Goal: Transaction & Acquisition: Purchase product/service

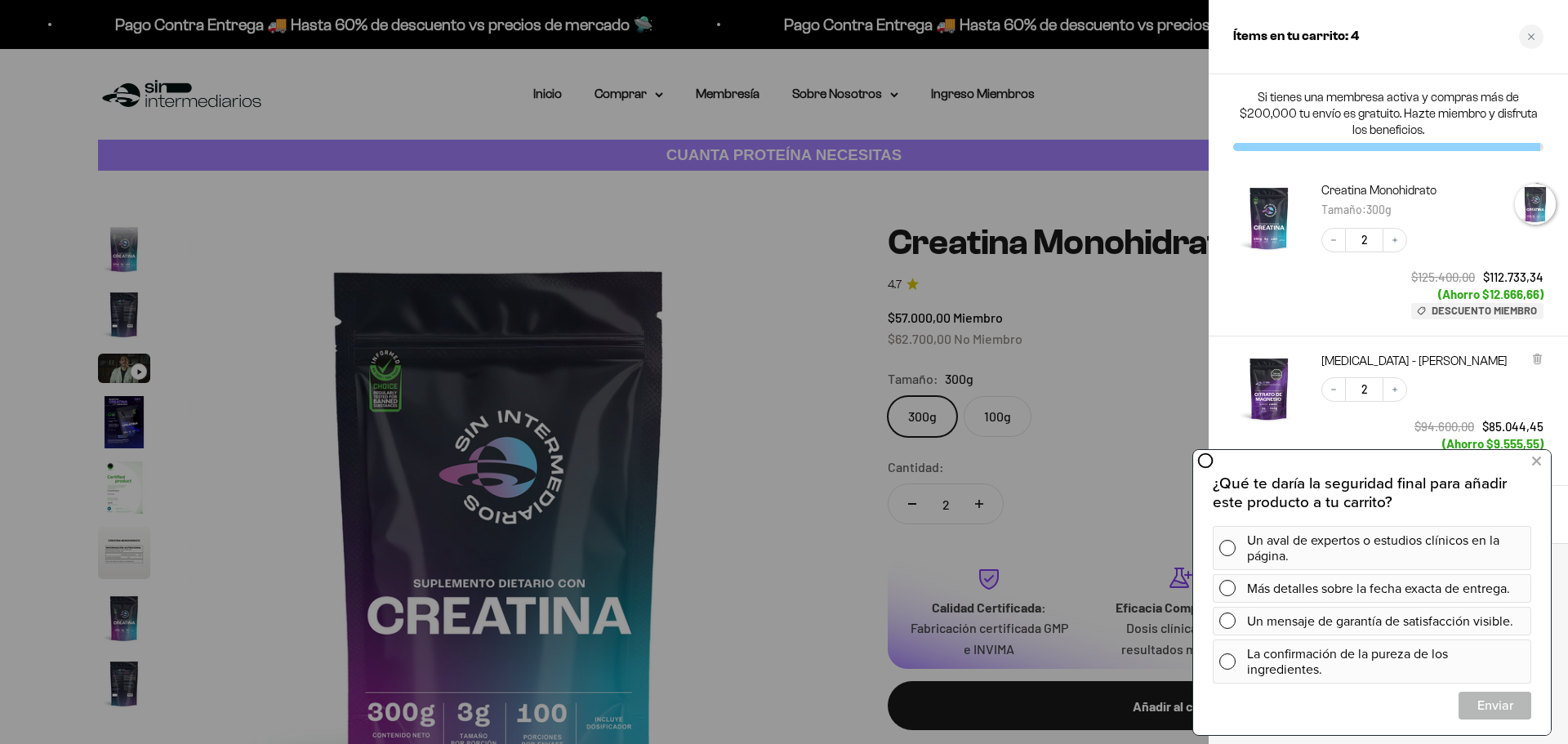
scroll to position [67, 0]
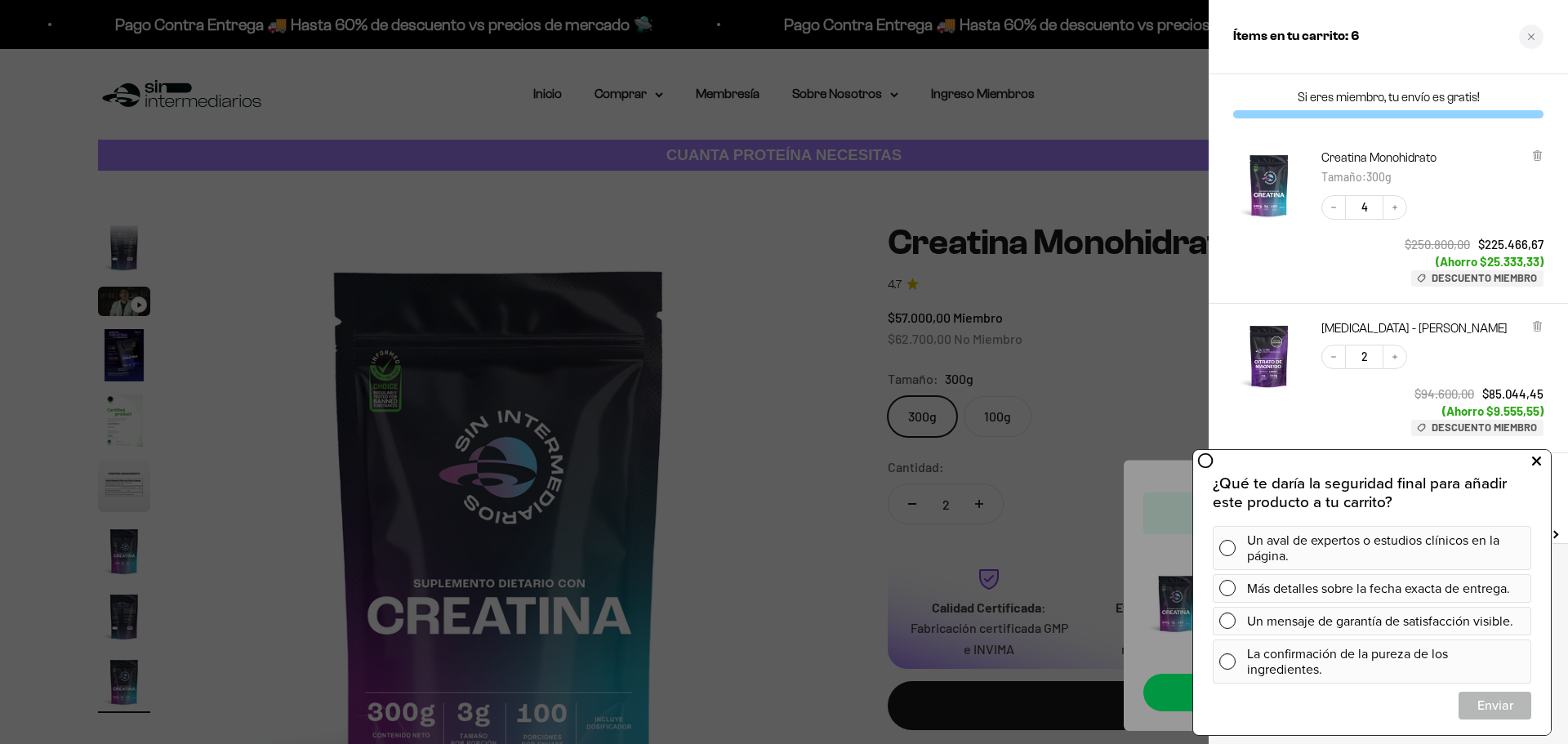
click at [1529, 466] on button at bounding box center [1536, 461] width 29 height 27
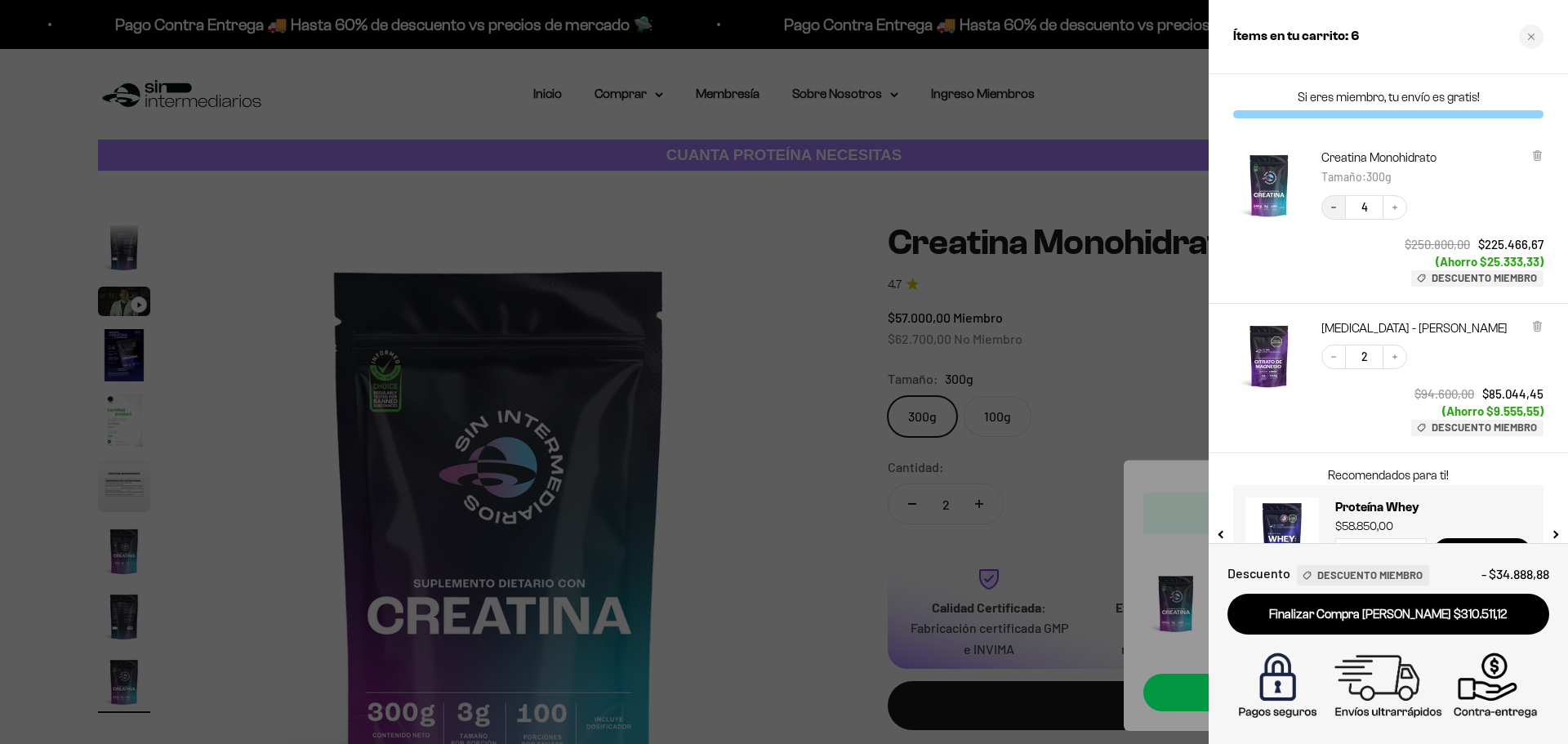
click at [1333, 210] on icon "Decrease quantity" at bounding box center [1333, 207] width 10 height 10
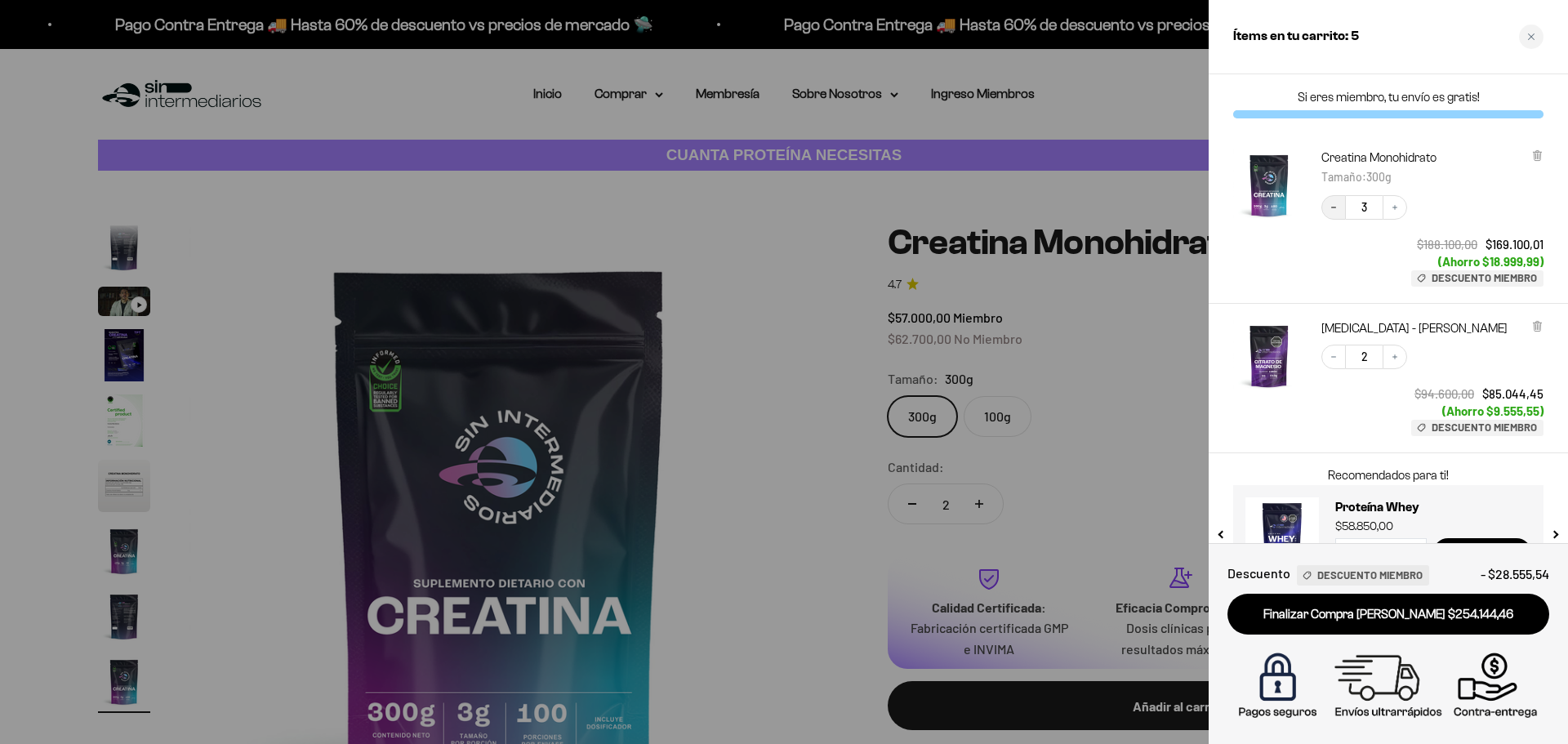
click at [1327, 210] on button "Decrease quantity" at bounding box center [1333, 208] width 25 height 25
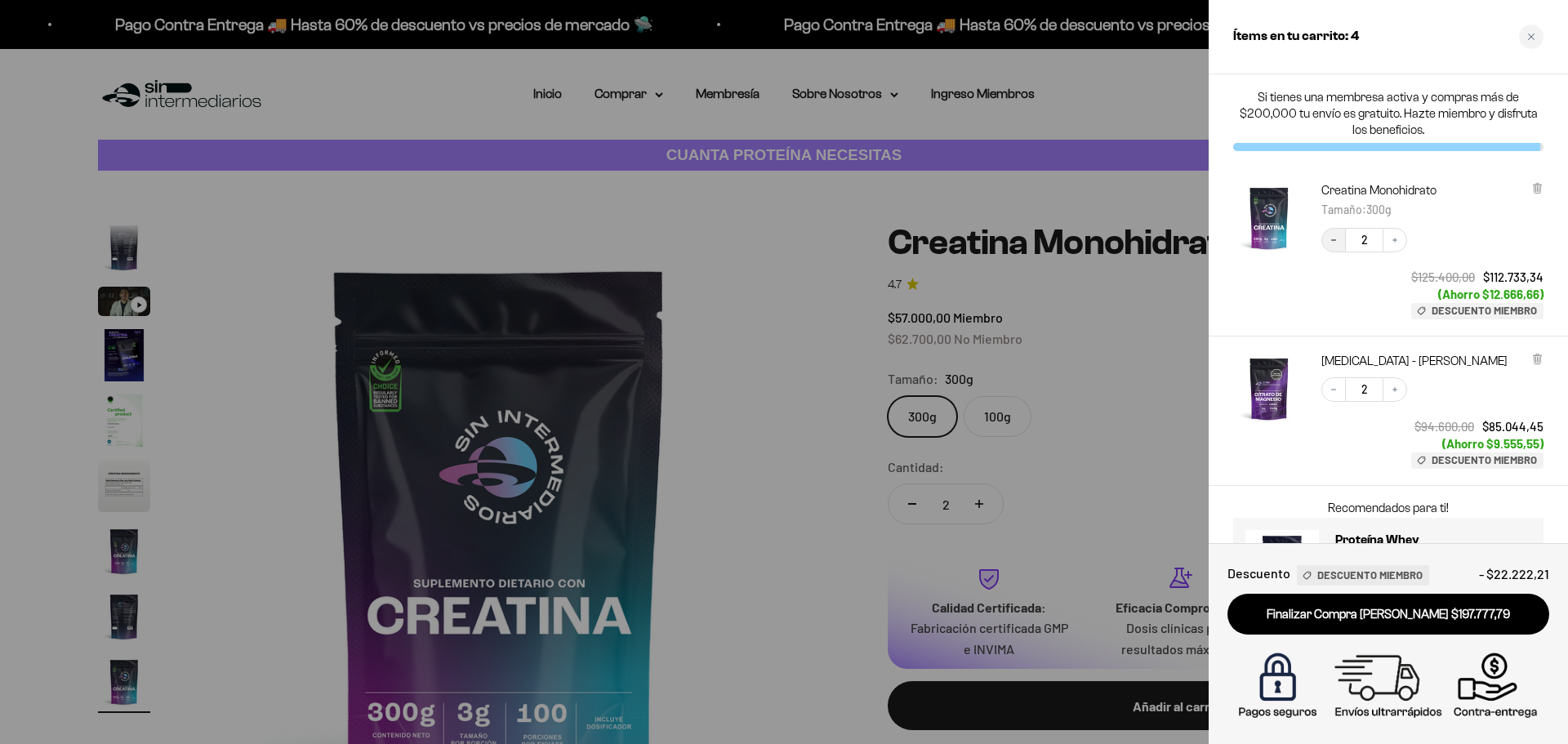
click at [1332, 244] on icon "Decrease quantity" at bounding box center [1333, 240] width 10 height 10
click at [1330, 389] on icon "Decrease quantity" at bounding box center [1333, 389] width 10 height 10
click at [1531, 35] on icon "Close cart" at bounding box center [1532, 36] width 8 height 8
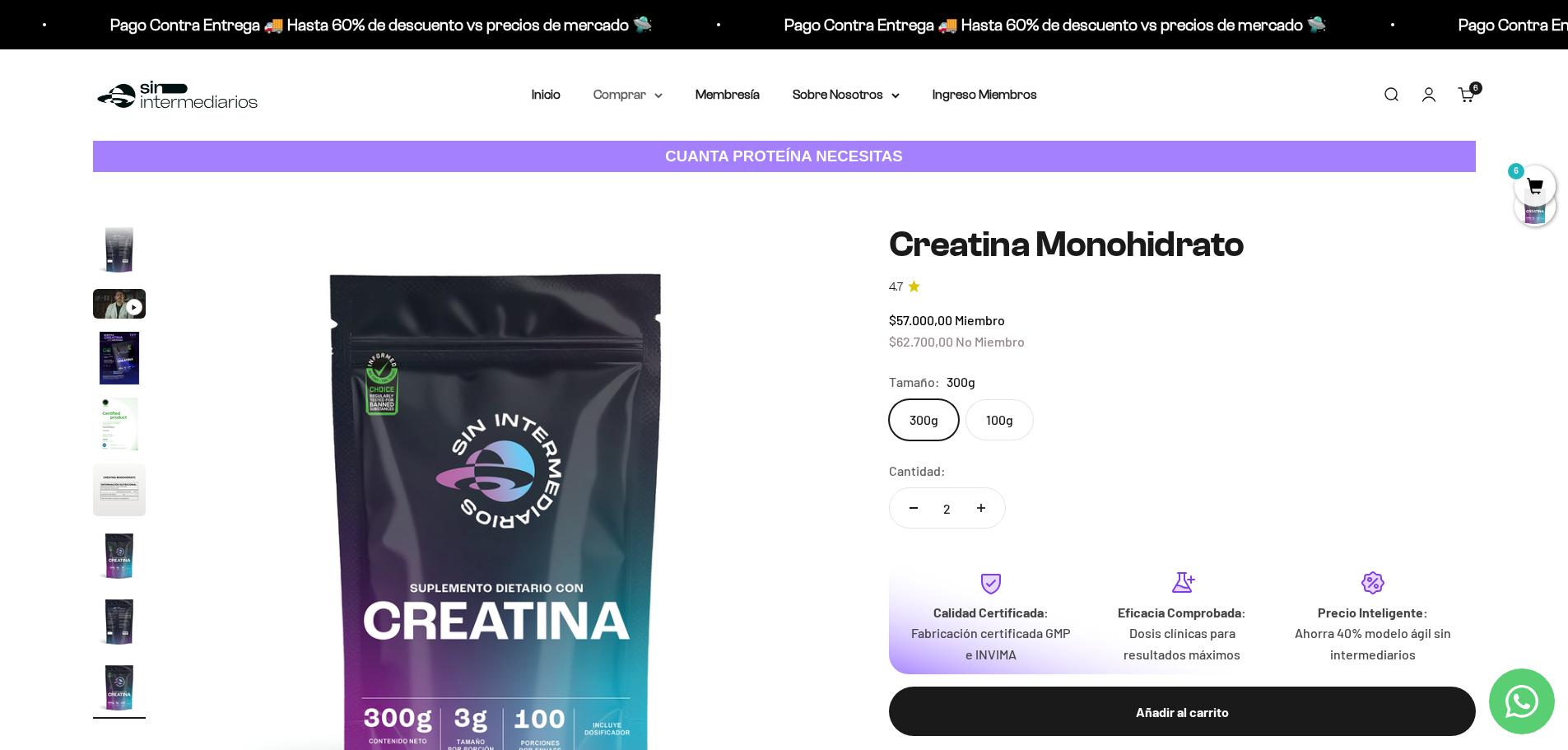
click at [624, 99] on summary "Comprar" at bounding box center [627, 95] width 69 height 22
click at [677, 180] on span "Otros Suplementos" at bounding box center [658, 178] width 110 height 14
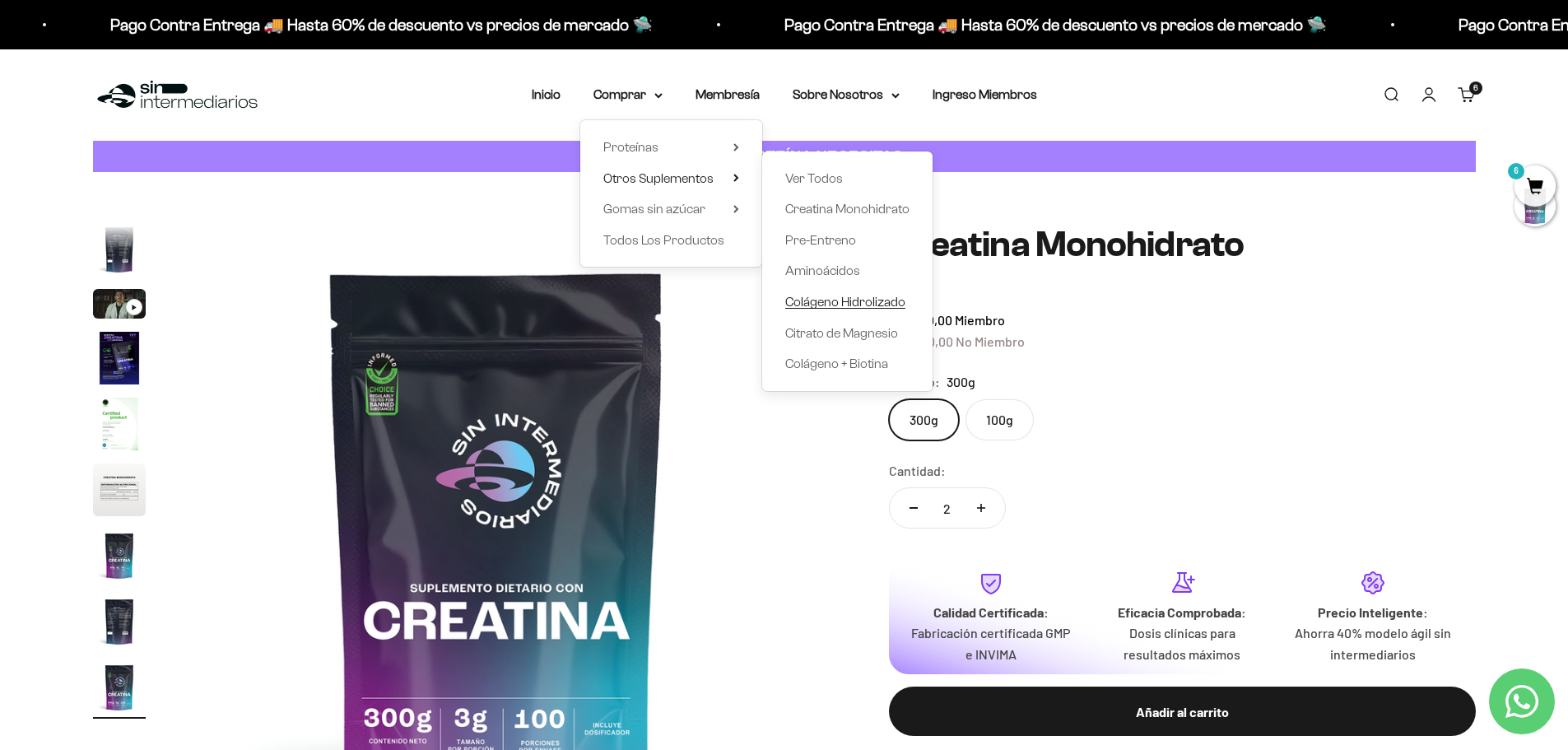
click at [841, 303] on span "Colágeno Hidrolizado" at bounding box center [845, 302] width 120 height 14
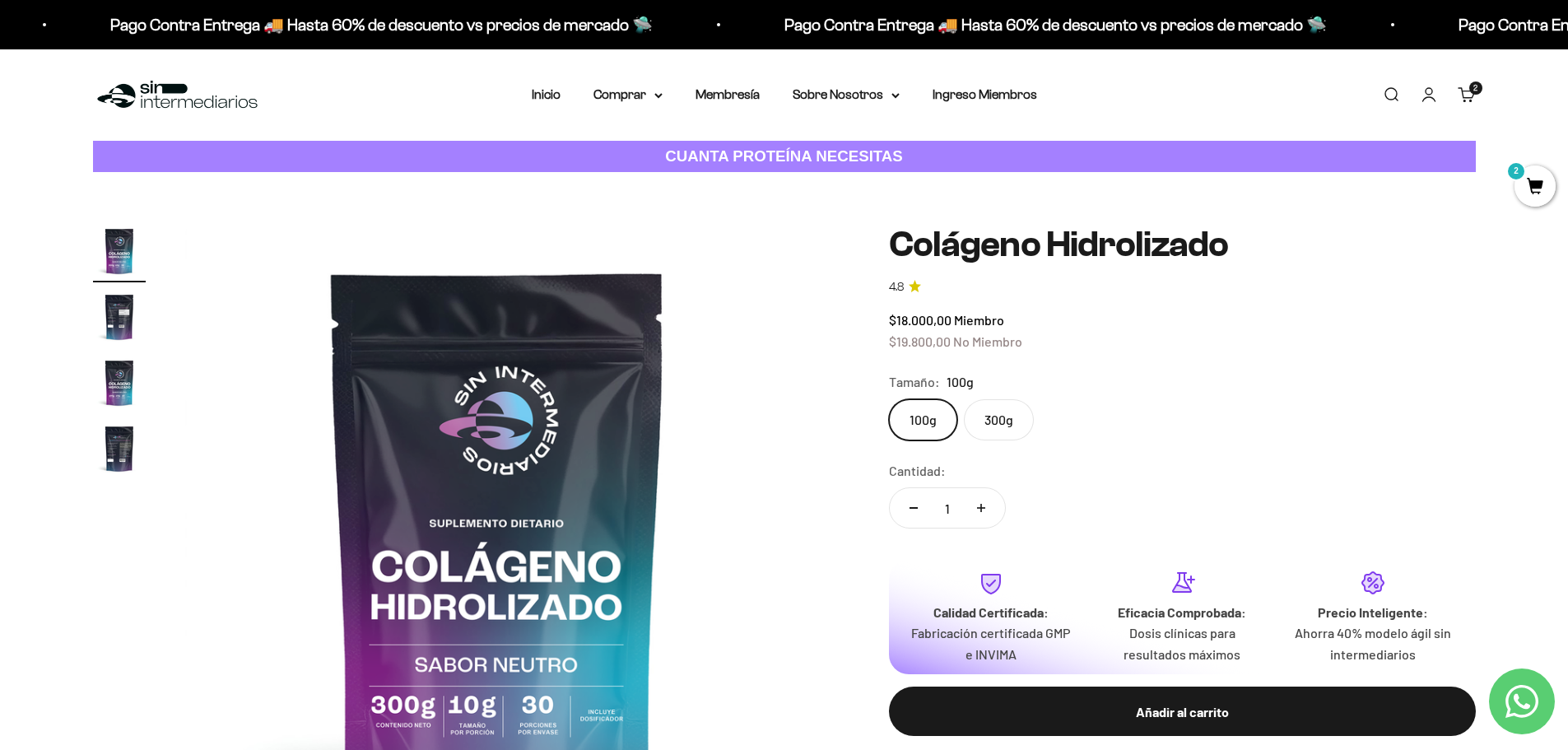
click at [1006, 418] on label "300g" at bounding box center [999, 419] width 70 height 41
click at [889, 399] on input "300g" at bounding box center [888, 398] width 1 height 1
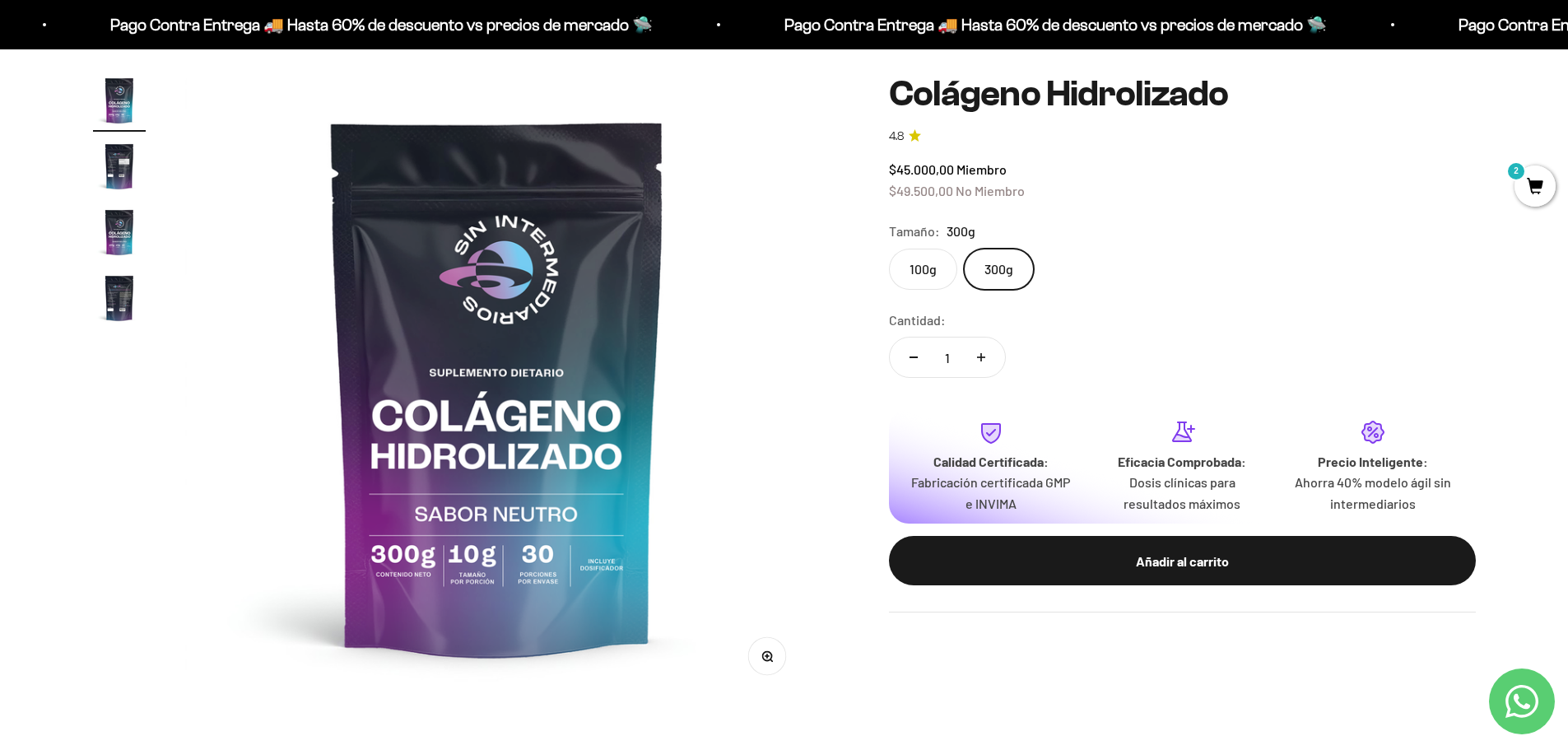
scroll to position [329, 0]
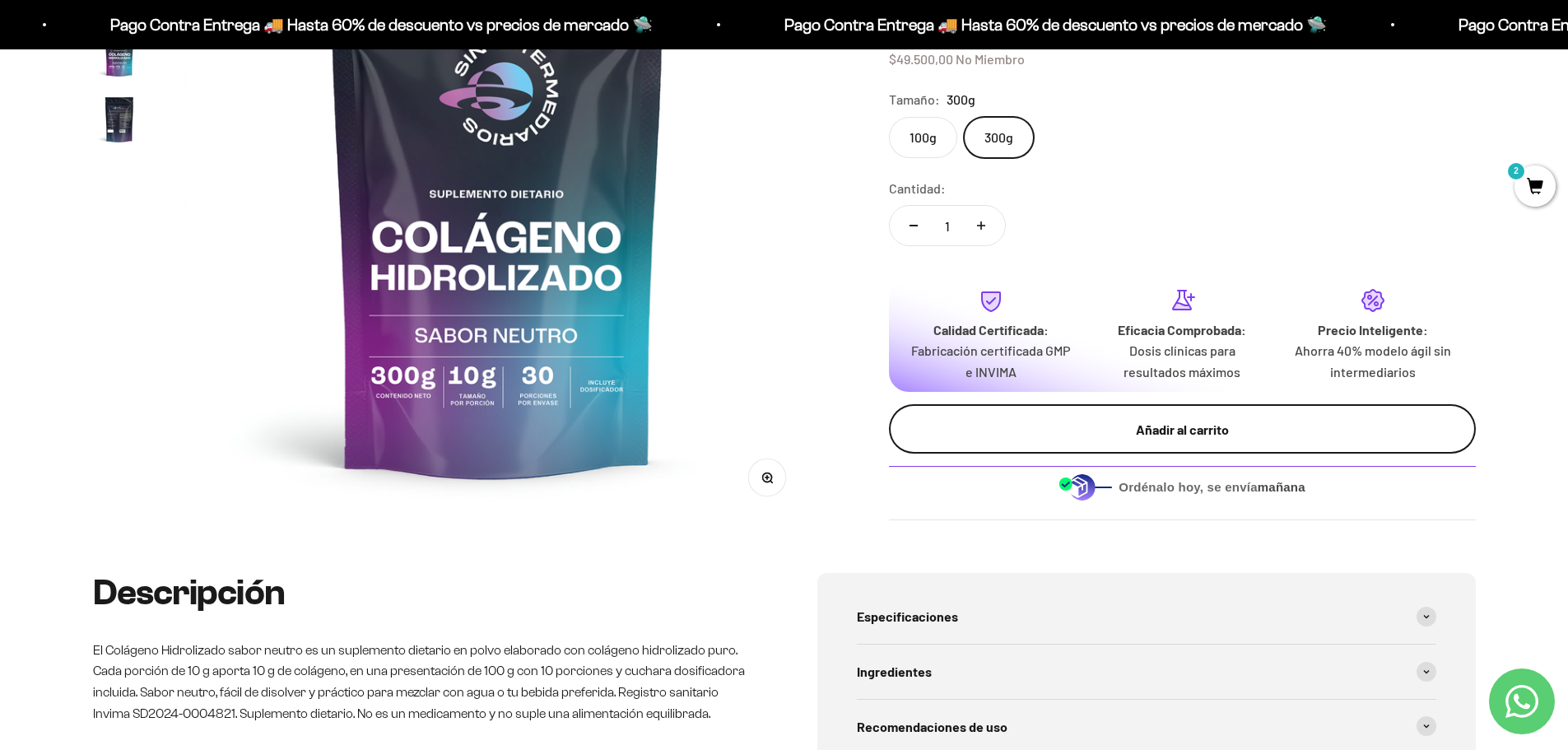
click at [1235, 450] on button "Añadir al carrito" at bounding box center [1182, 428] width 587 height 49
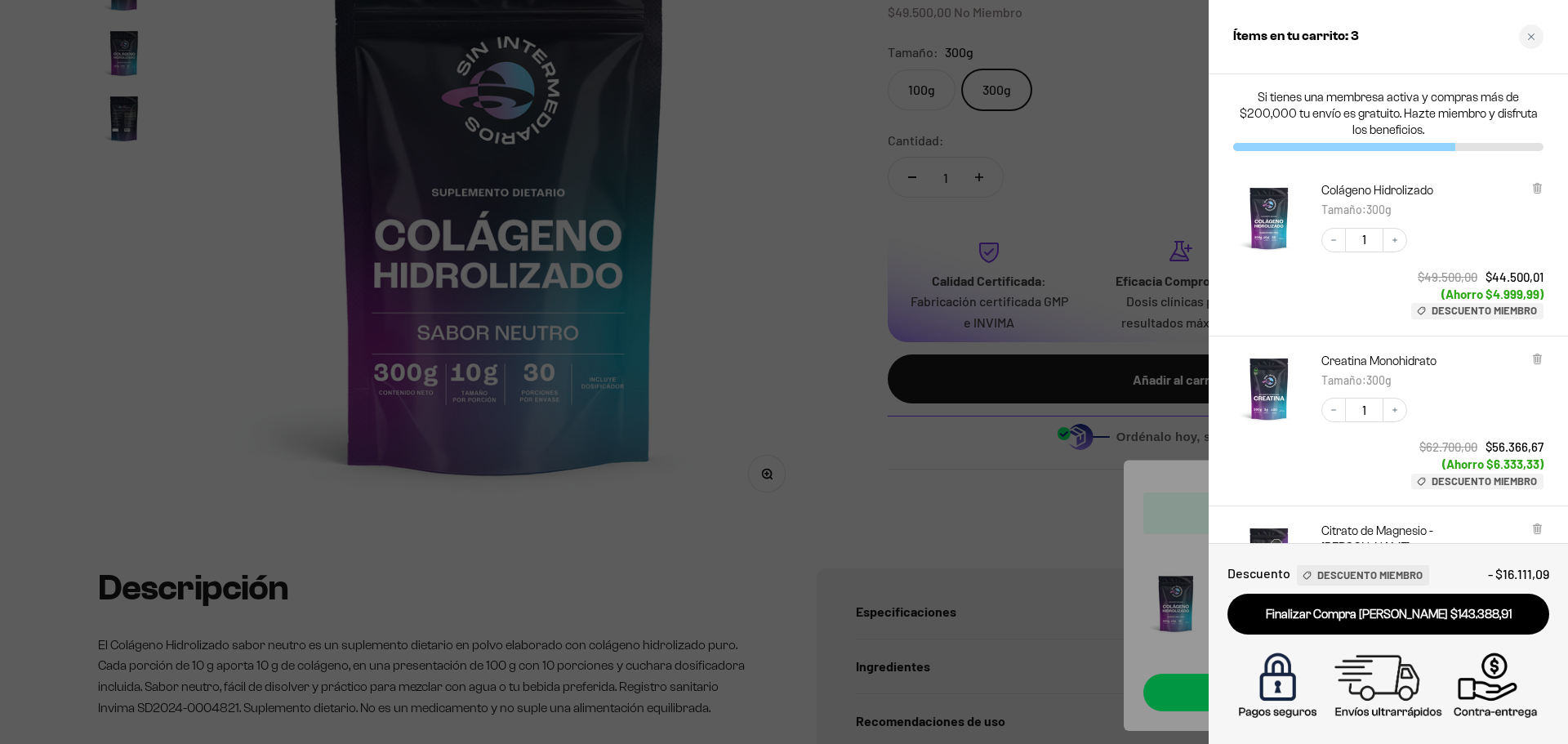
click at [798, 369] on div at bounding box center [784, 372] width 1568 height 744
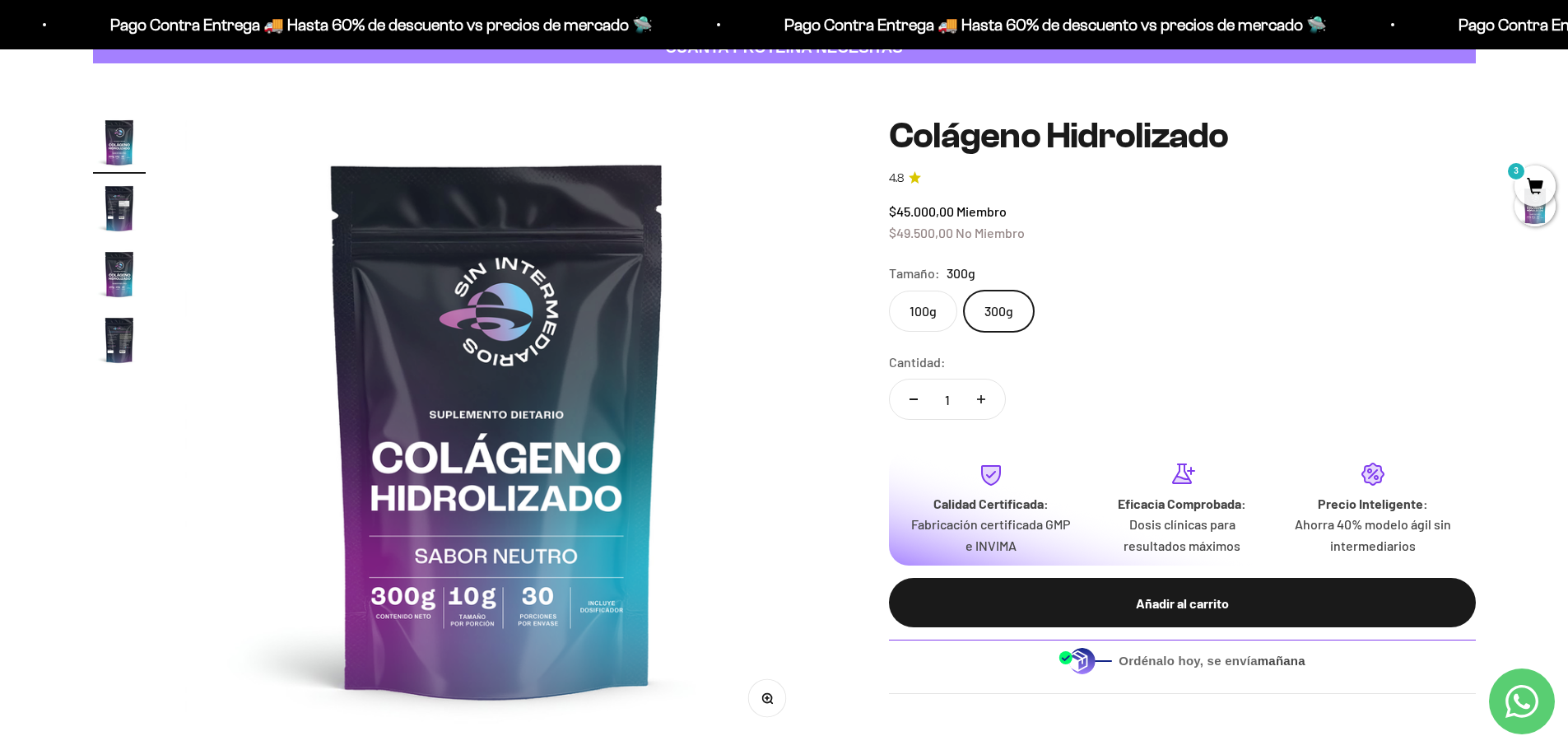
scroll to position [0, 0]
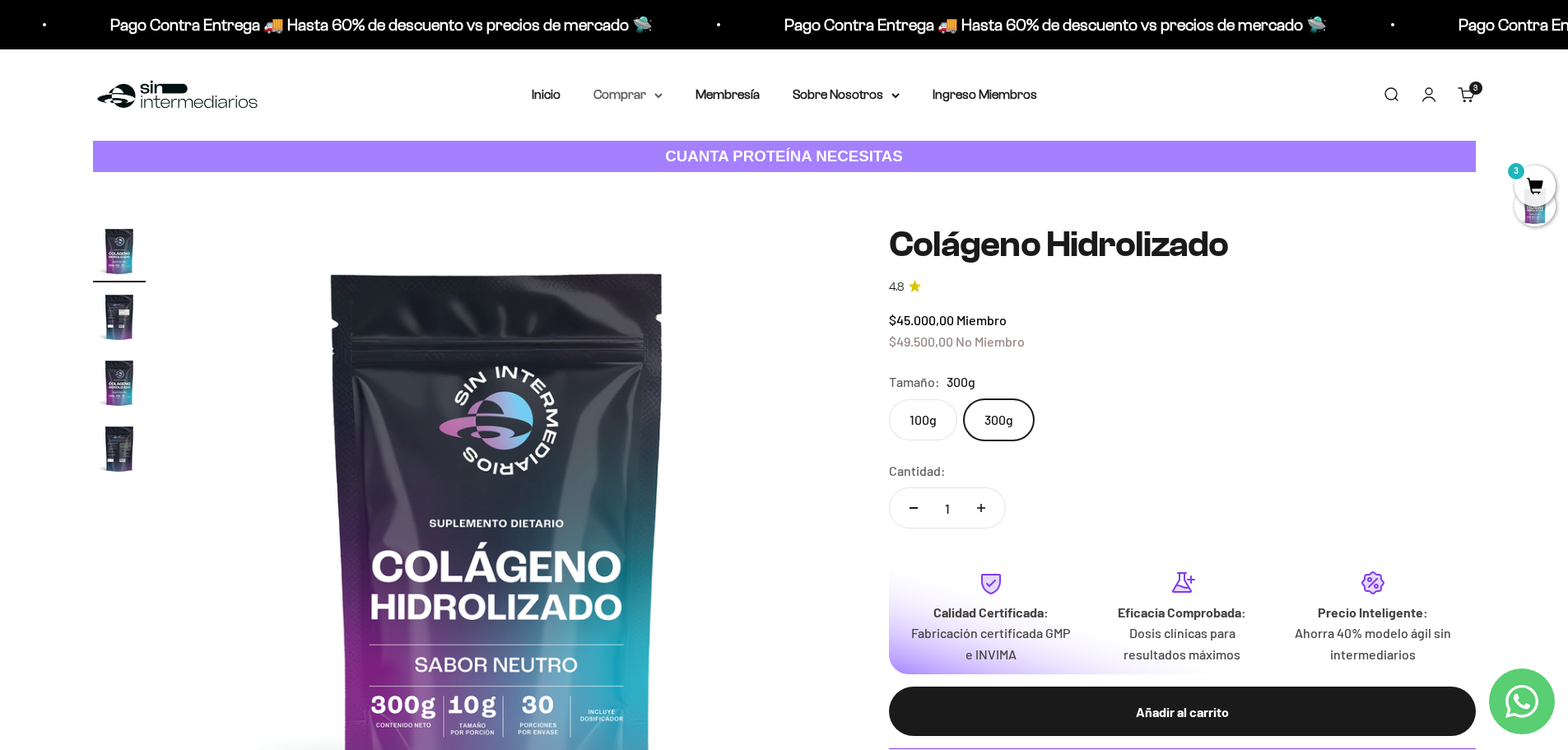
click at [631, 93] on summary "Comprar" at bounding box center [627, 95] width 69 height 22
click at [662, 176] on span "Otros Suplementos" at bounding box center [658, 178] width 110 height 14
click at [693, 149] on summary "Proteínas" at bounding box center [671, 148] width 136 height 22
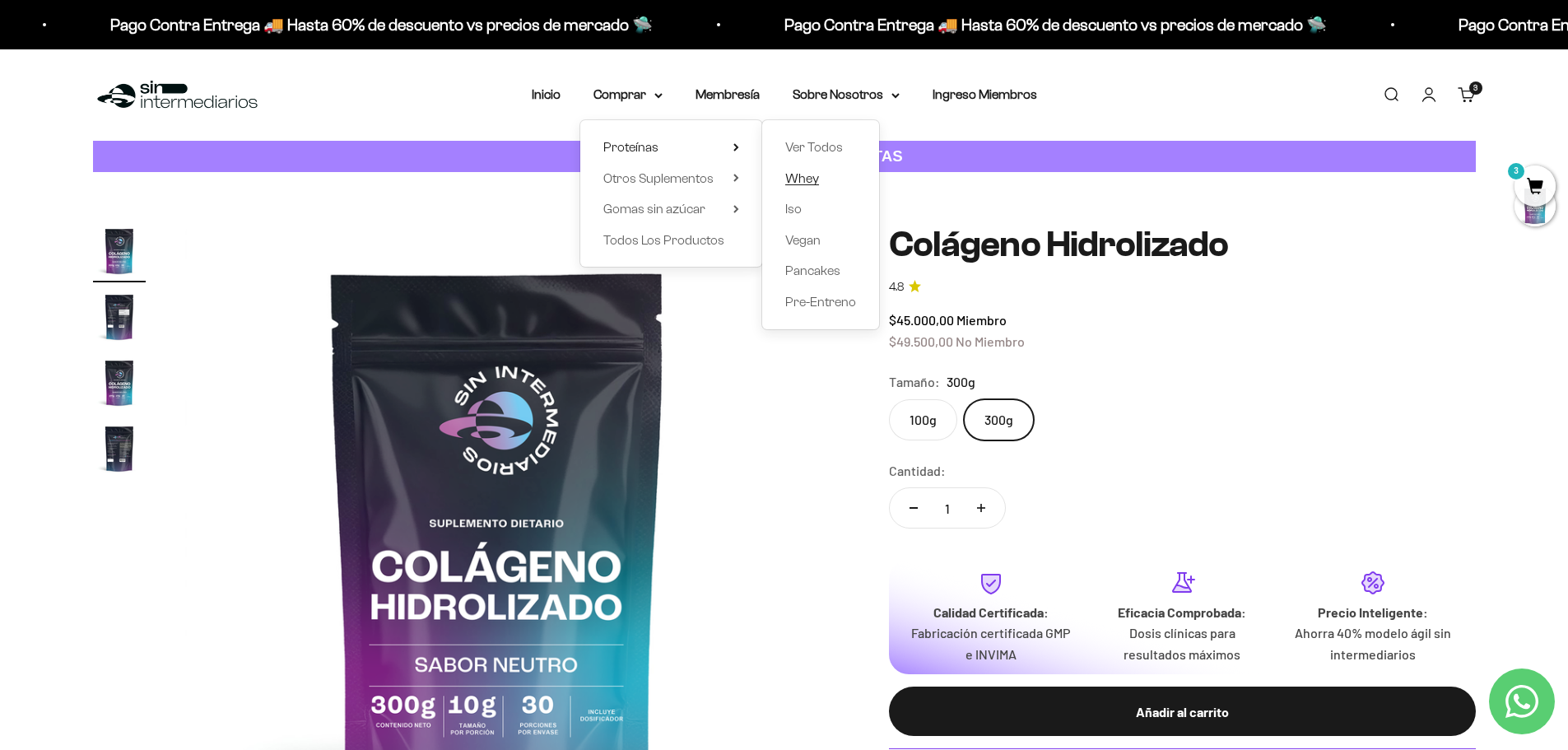
click at [822, 174] on link "Whey" at bounding box center [820, 179] width 71 height 22
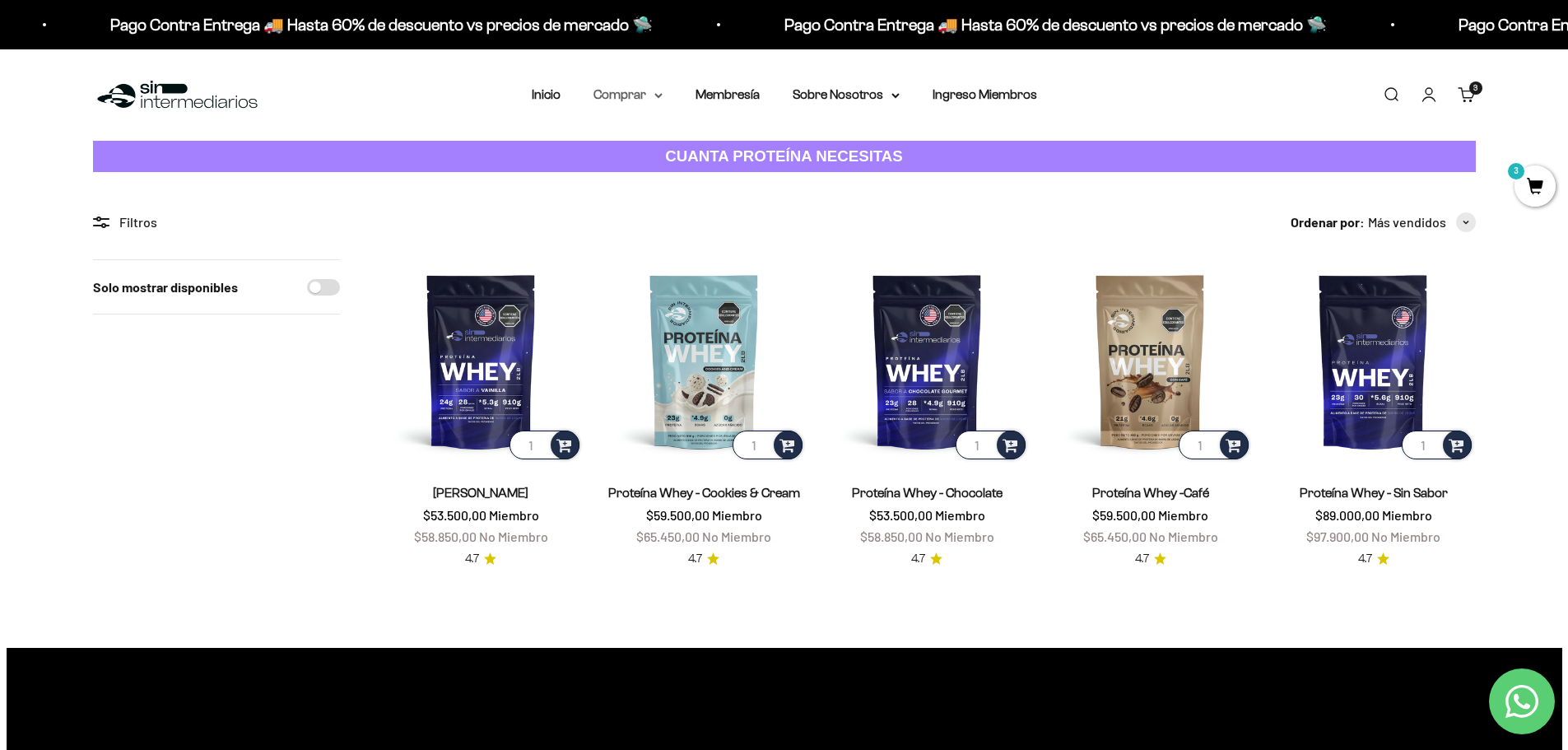
click at [609, 92] on summary "Comprar" at bounding box center [627, 95] width 69 height 22
click at [638, 147] on span "Proteínas" at bounding box center [631, 147] width 55 height 14
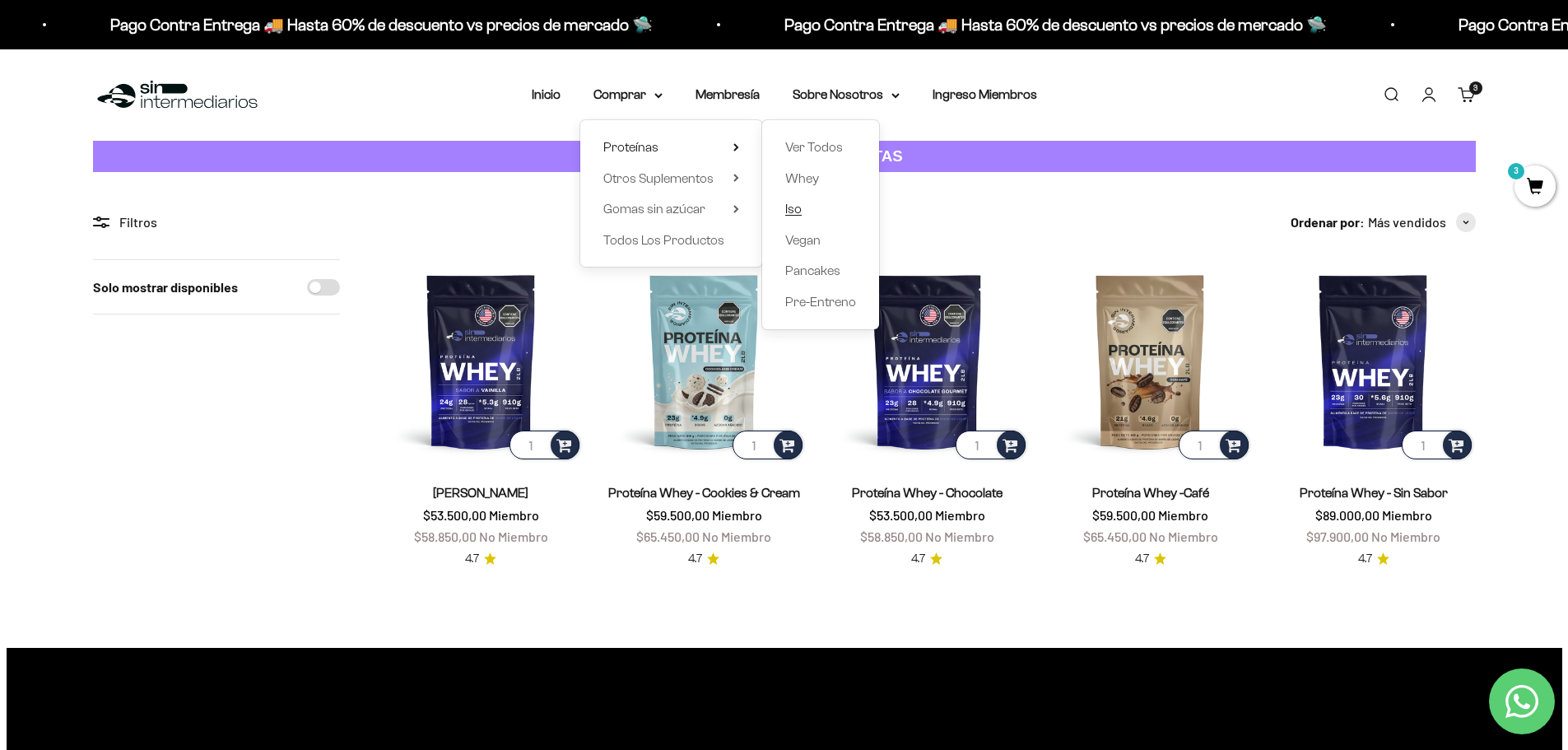
click at [791, 209] on span "Iso" at bounding box center [794, 208] width 17 height 14
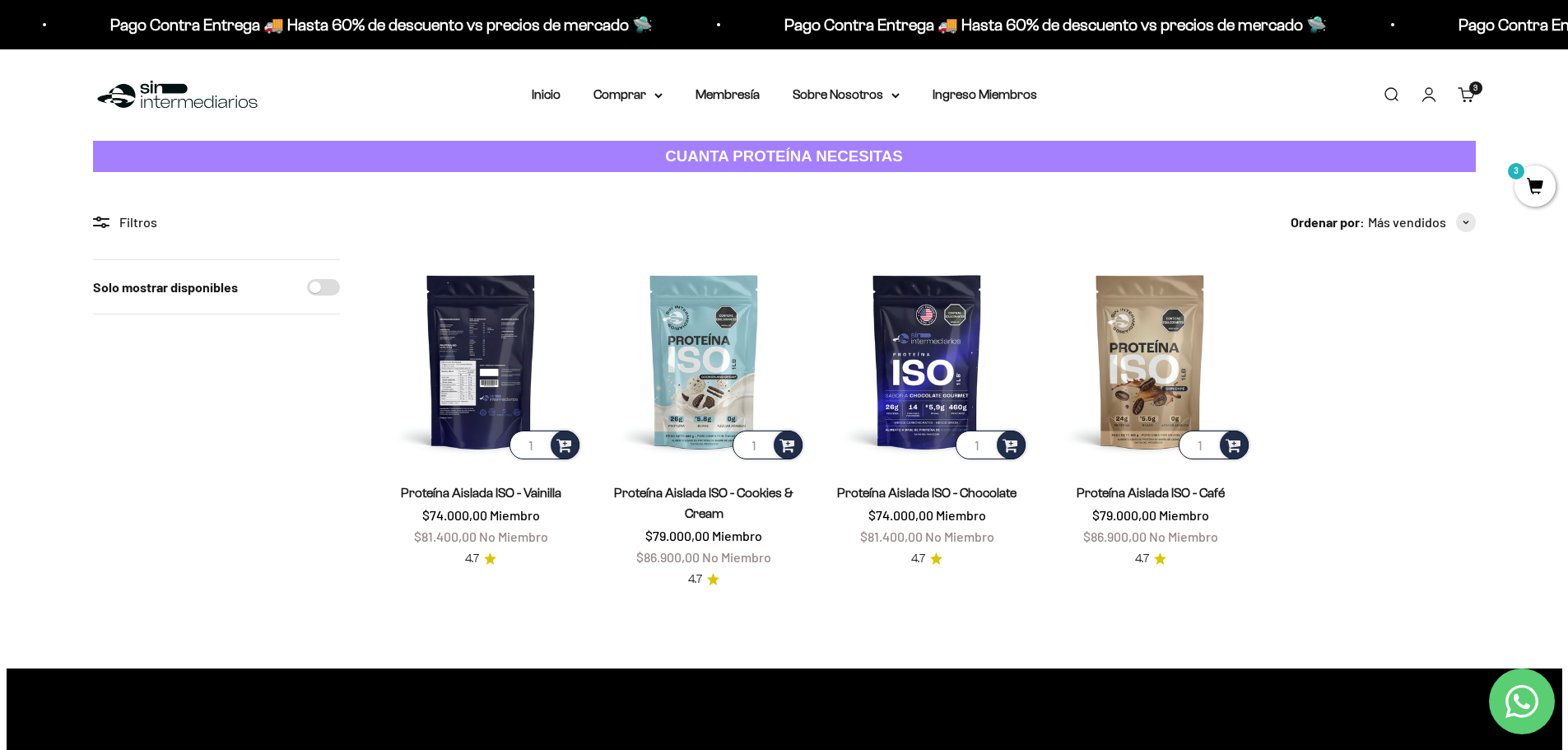
click at [456, 433] on img at bounding box center [480, 360] width 203 height 203
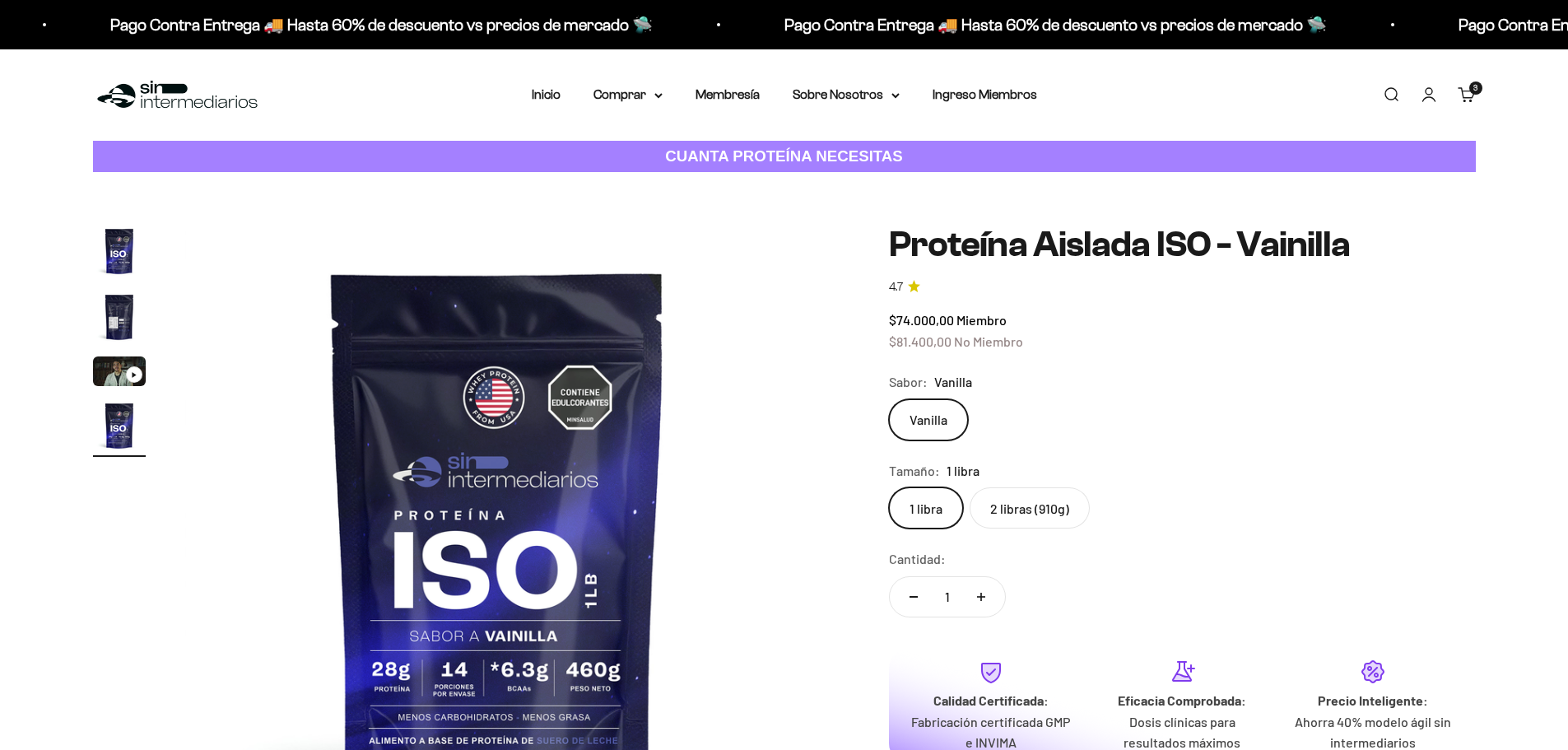
scroll to position [0, 1935]
click at [1037, 513] on label "2 libras (910g)" at bounding box center [1030, 507] width 120 height 41
click at [889, 487] on input "2 libras (910g)" at bounding box center [888, 486] width 1 height 1
radio input "true"
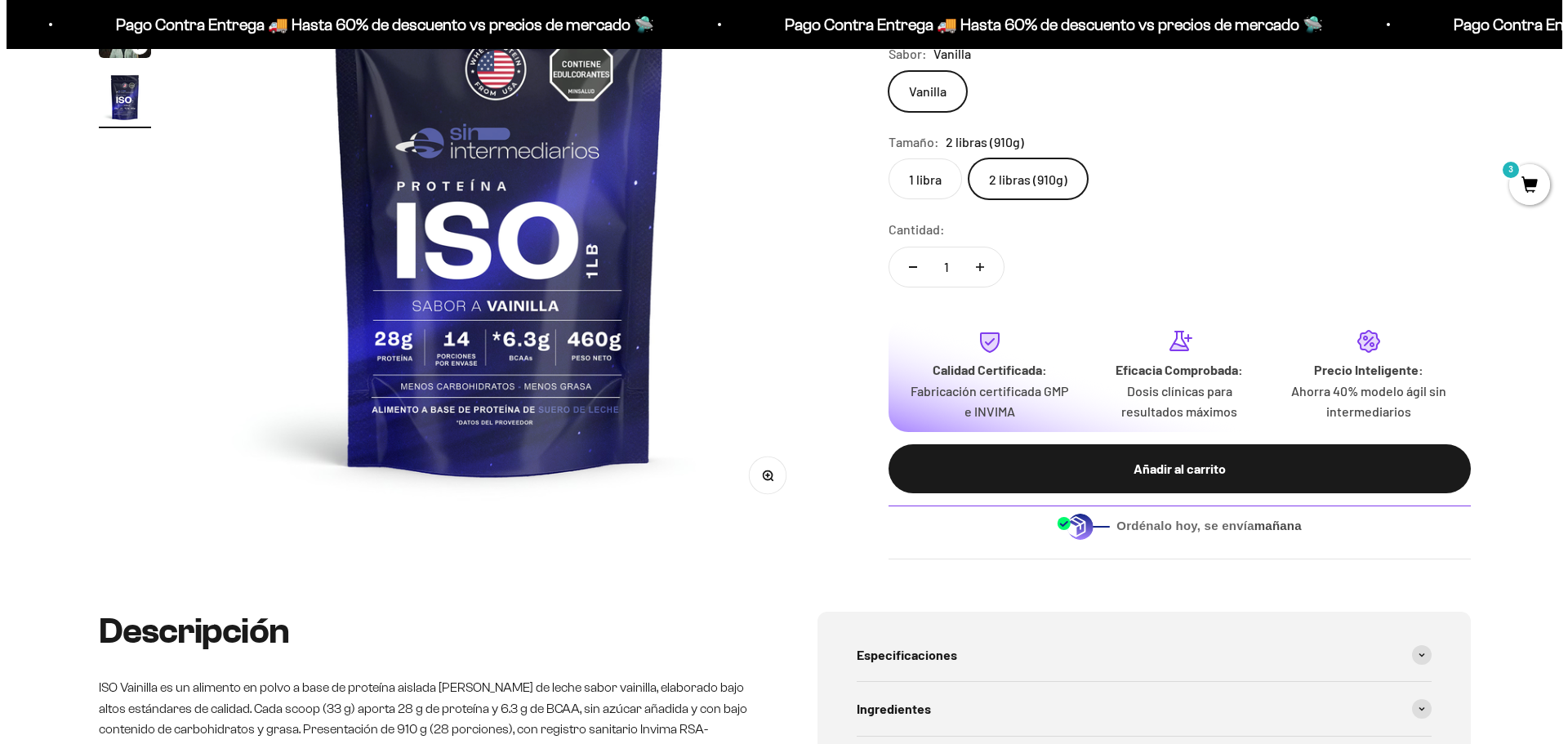
scroll to position [326, 0]
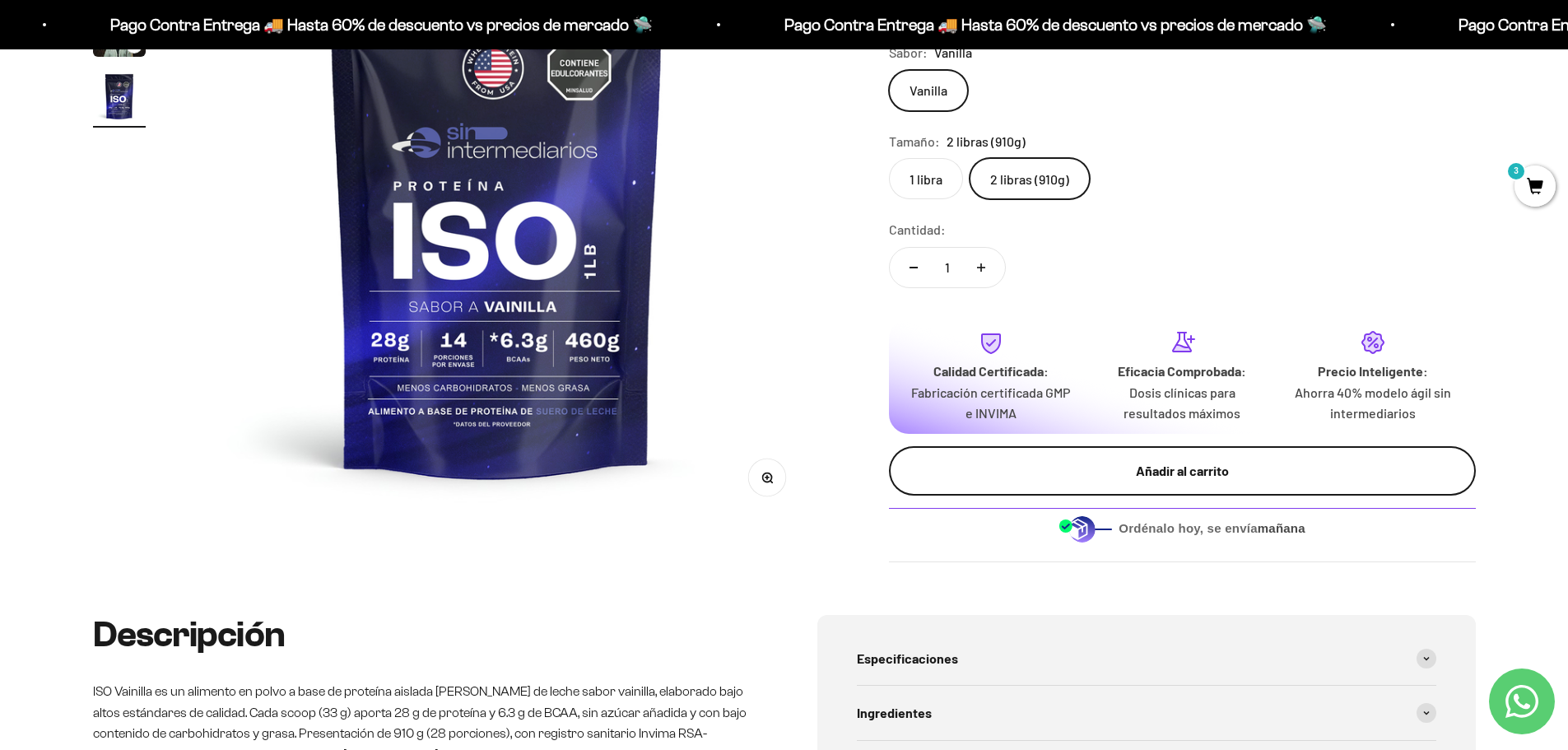
click at [1228, 469] on div "Añadir al carrito" at bounding box center [1183, 471] width 521 height 22
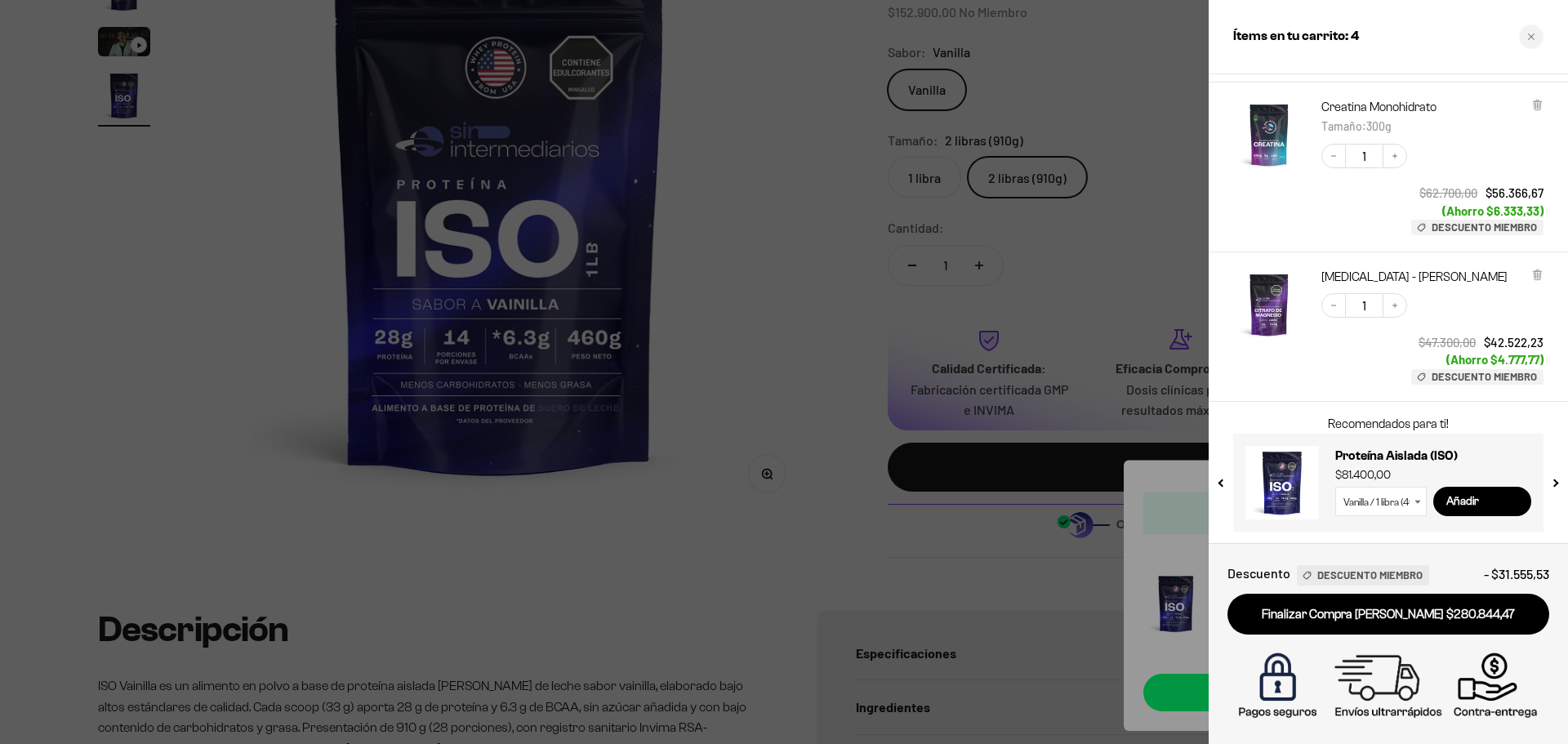
scroll to position [413, 0]
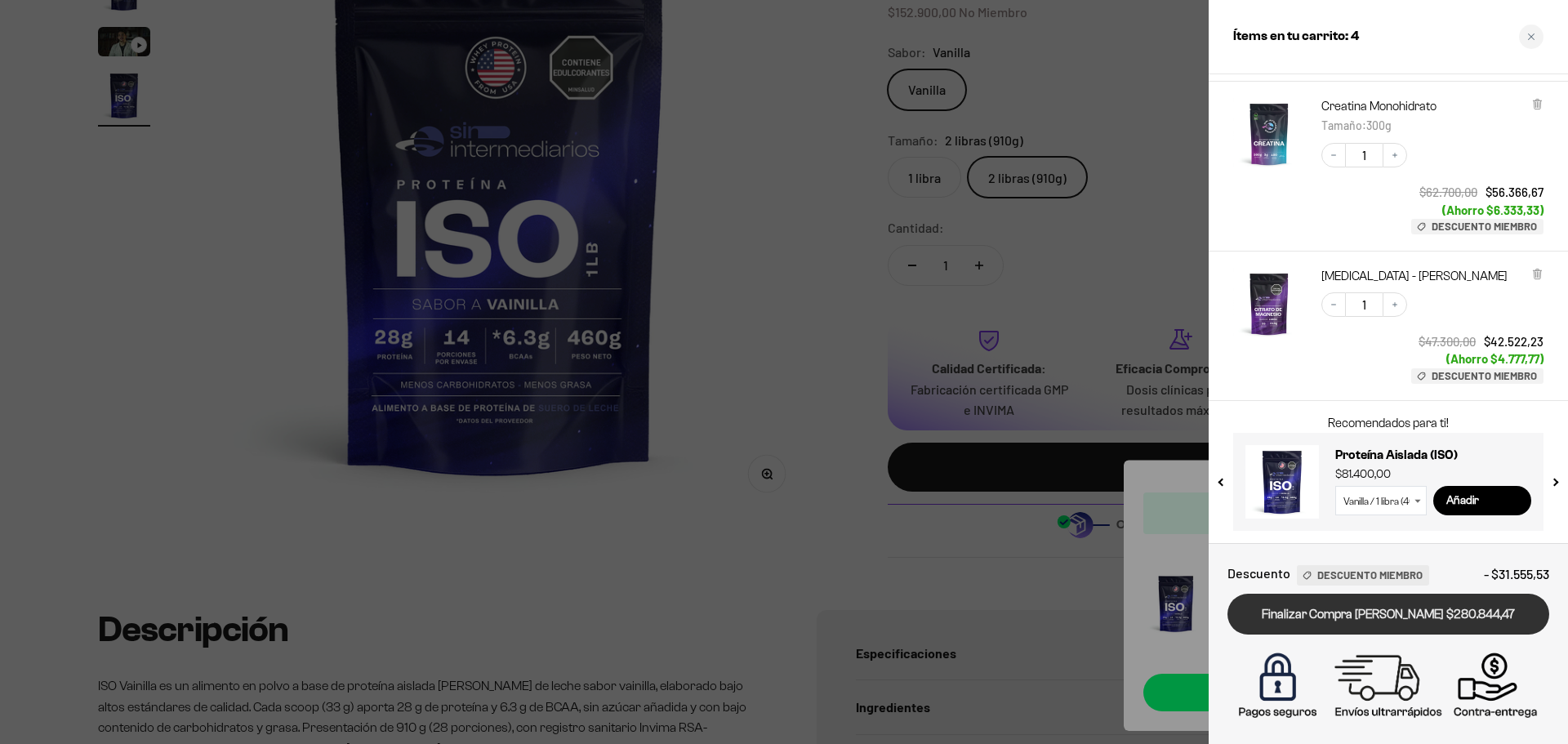
click at [1358, 611] on link "Finalizar Compra [PERSON_NAME] $280.844,47" at bounding box center [1388, 614] width 322 height 41
